Goal: Obtain resource: Obtain resource

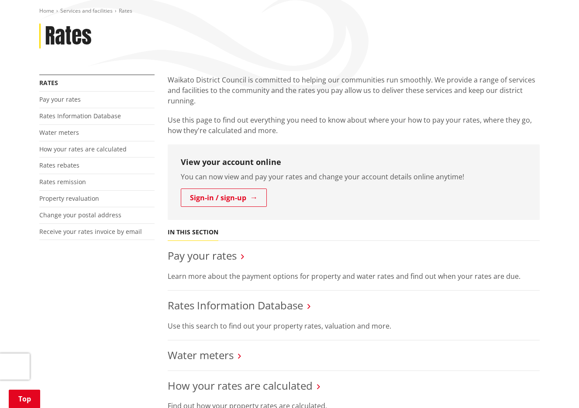
scroll to position [131, 0]
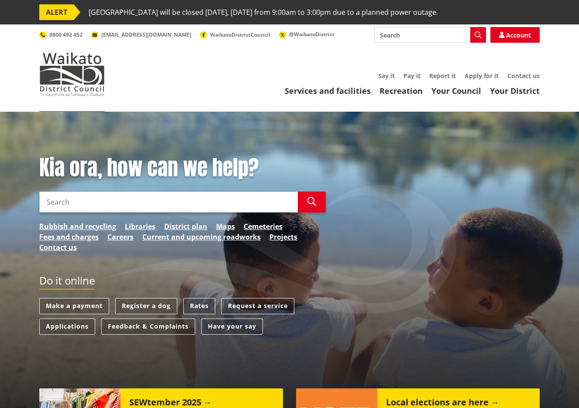
click at [396, 32] on input "Search" at bounding box center [430, 35] width 112 height 16
type input "rebate earnings level"
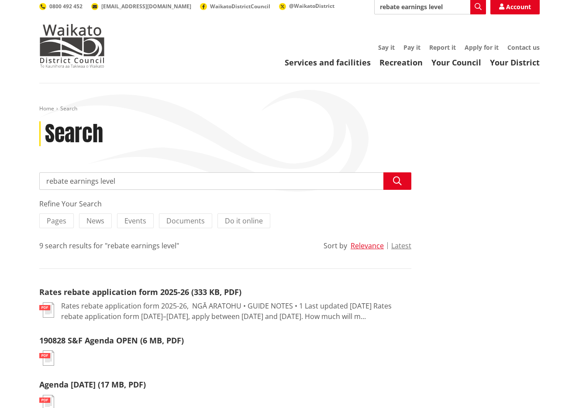
scroll to position [87, 0]
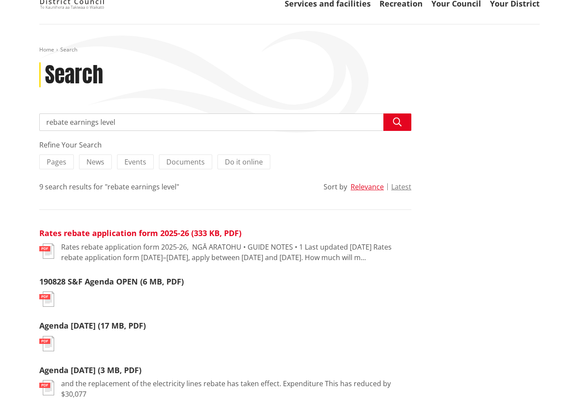
click at [175, 233] on link "Rates rebate application form 2025-26 (333 KB, PDF)" at bounding box center [140, 233] width 202 height 10
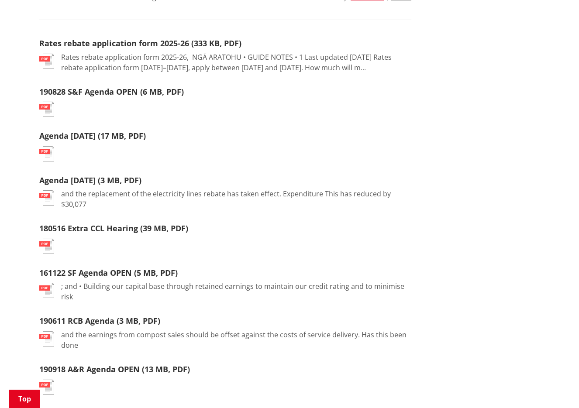
scroll to position [131, 0]
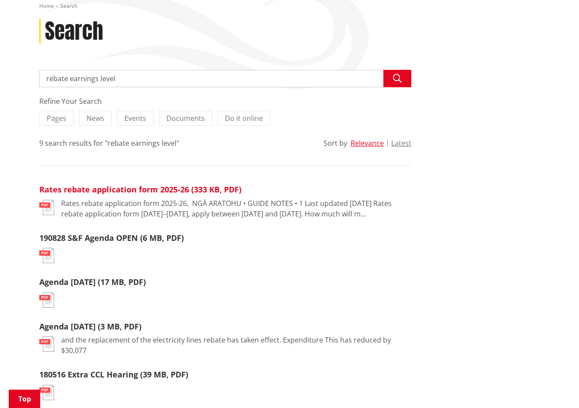
click at [164, 189] on link "Rates rebate application form 2025-26 (333 KB, PDF)" at bounding box center [140, 189] width 202 height 10
